Goal: Find specific page/section: Find specific page/section

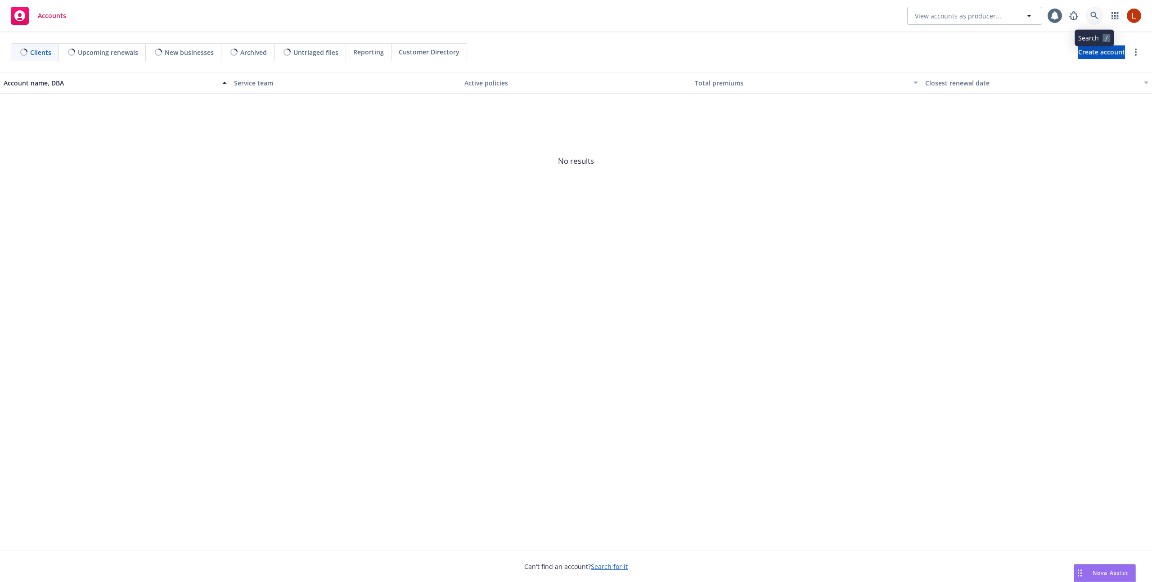
click at [1085, 14] on link at bounding box center [1094, 16] width 18 height 18
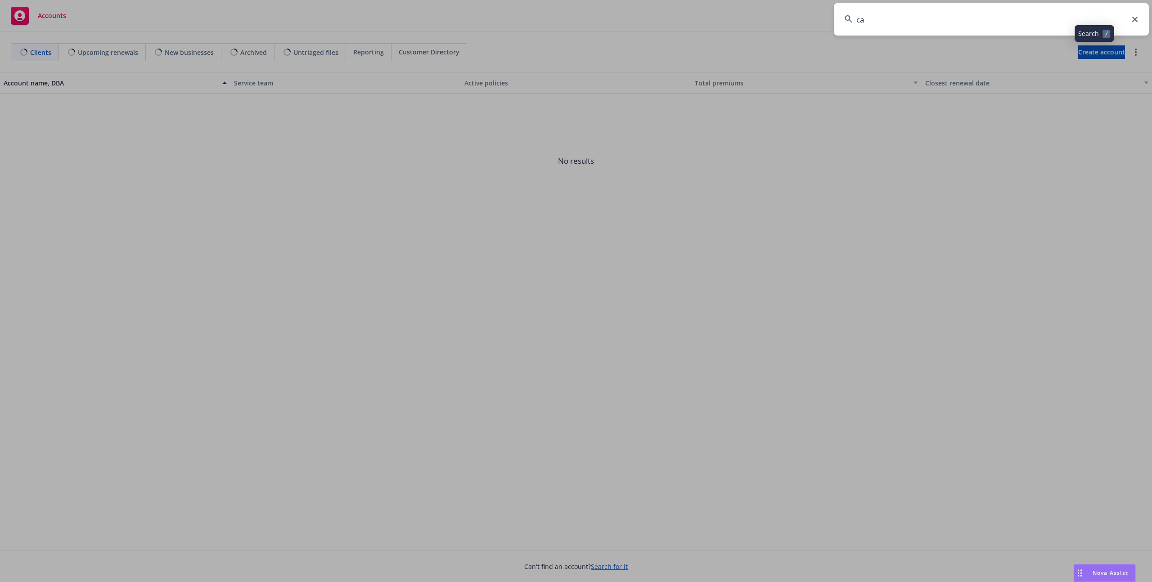
type input "cac"
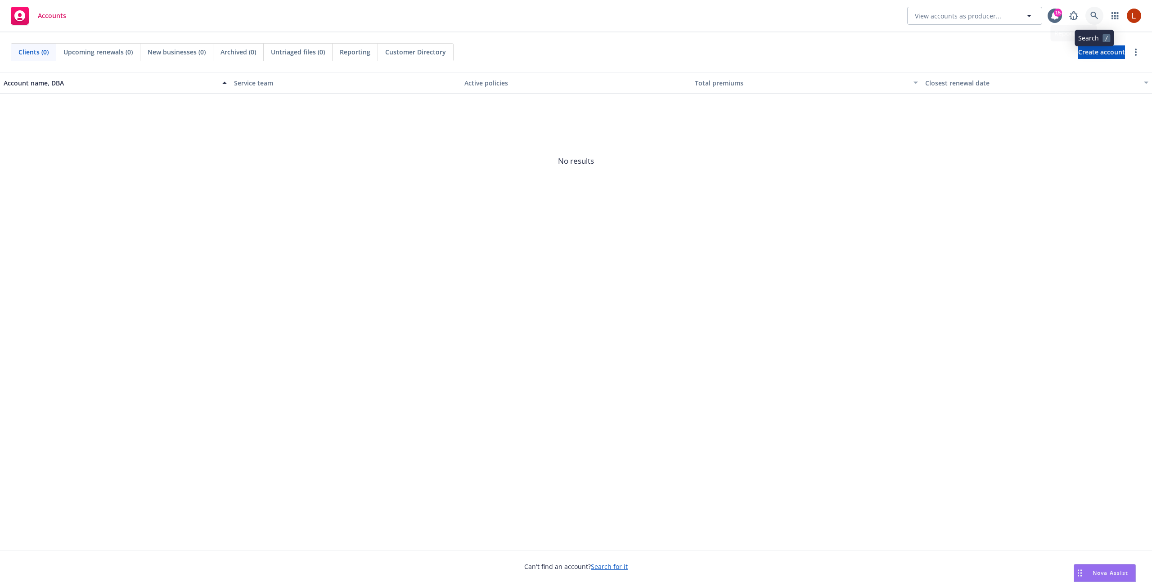
click at [1090, 13] on icon at bounding box center [1094, 16] width 8 height 8
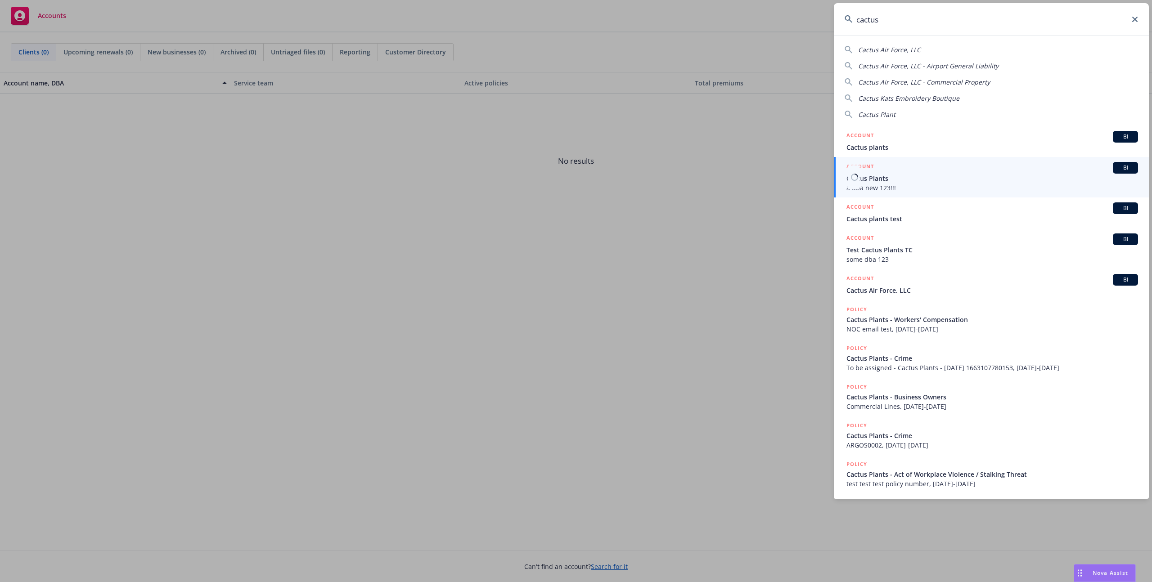
type input "cactus"
click at [971, 187] on span "a dba new 123!!!" at bounding box center [992, 187] width 292 height 9
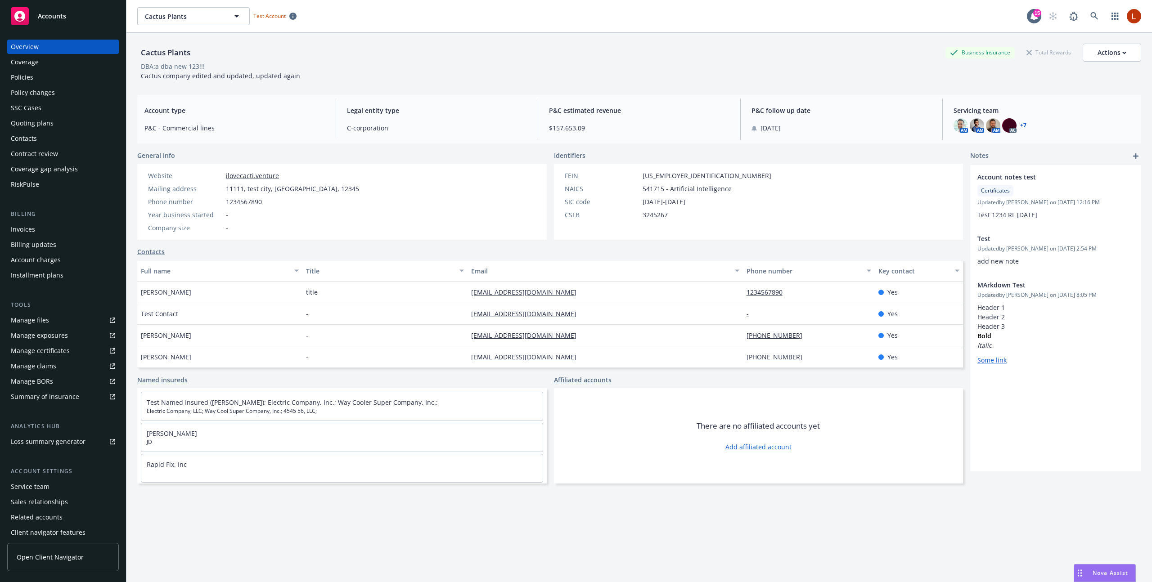
click at [32, 78] on div "Policies" at bounding box center [22, 77] width 22 height 14
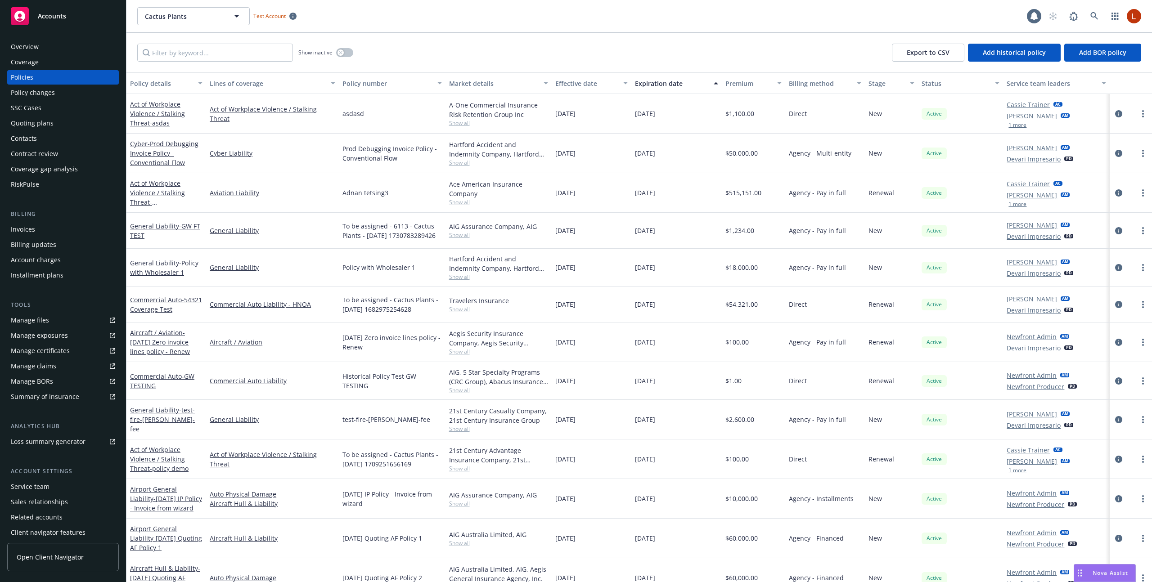
click at [1031, 102] on link "Cassie Trainer" at bounding box center [1027, 104] width 43 height 9
click at [1043, 126] on span "Cassie Trainer" at bounding box center [996, 126] width 96 height 9
click at [1045, 126] on link "close" at bounding box center [1048, 127] width 9 height 11
click at [1025, 118] on link "[PERSON_NAME]" at bounding box center [1031, 115] width 50 height 9
click at [1049, 139] on icon "close" at bounding box center [1047, 138] width 5 height 5
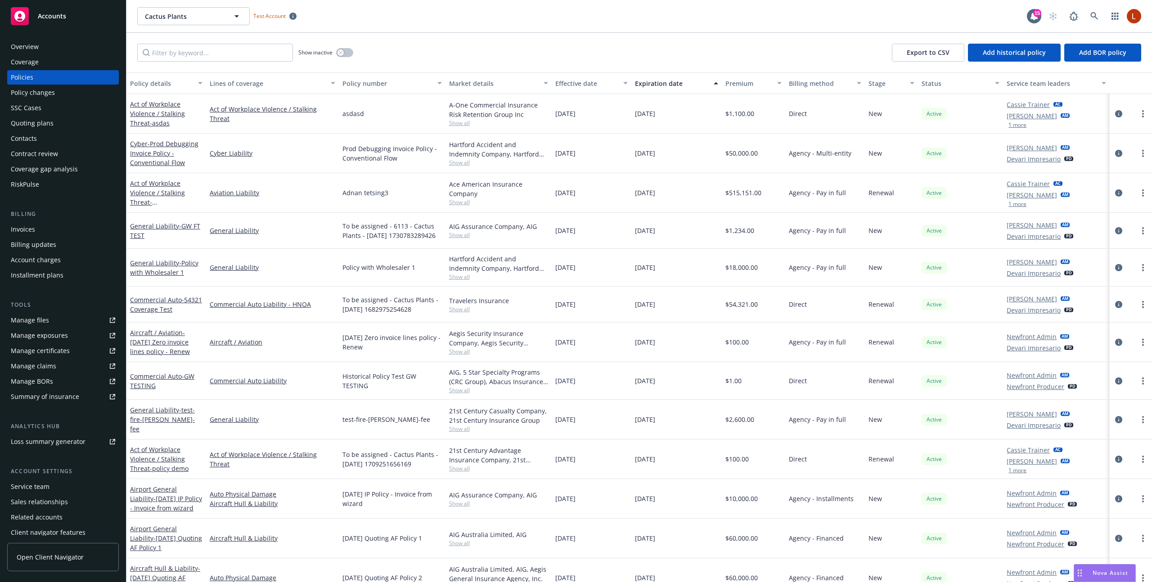
click at [1034, 184] on link "Cassie Trainer" at bounding box center [1027, 183] width 43 height 9
drag, startPoint x: 1027, startPoint y: 229, endPoint x: 929, endPoint y: 215, distance: 99.6
click at [929, 215] on div "Cassie Trainer Title Test Account Coordinator" at bounding box center [982, 217] width 123 height 30
click at [1006, 233] on div "Cassie Trainer Title Test Account Coordinator" at bounding box center [987, 217] width 147 height 48
click at [1029, 265] on link "[PERSON_NAME]" at bounding box center [1031, 261] width 50 height 9
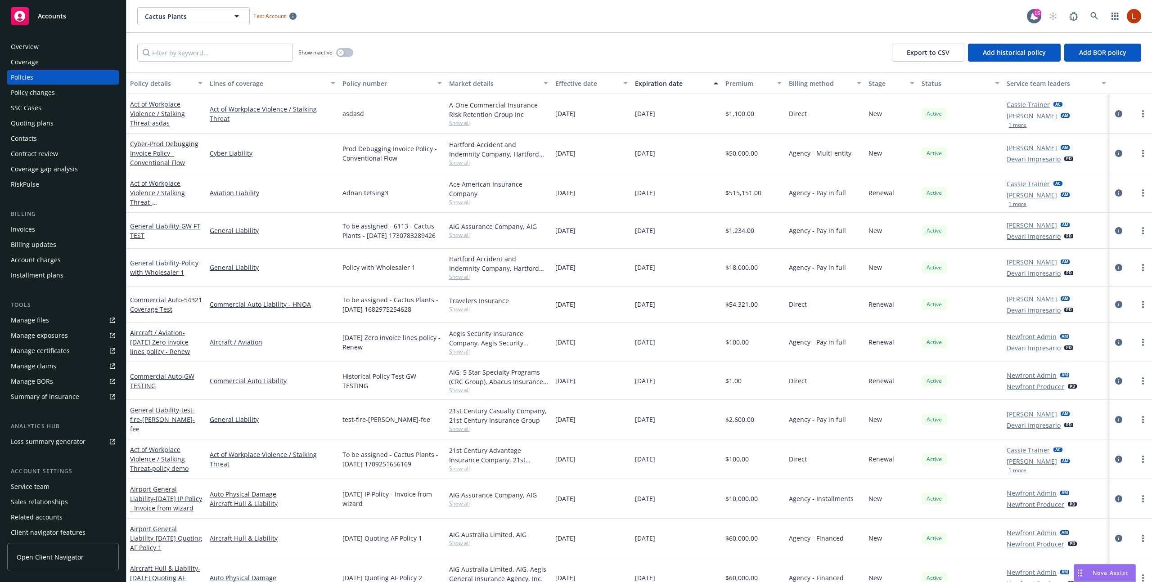
click at [1037, 341] on link "Newfront Admin" at bounding box center [1031, 336] width 50 height 9
click at [1029, 239] on link "Devari Impresario" at bounding box center [1033, 236] width 54 height 9
click at [1034, 104] on link "Cassie Trainer" at bounding box center [1027, 104] width 43 height 9
